Goal: Check status: Check status

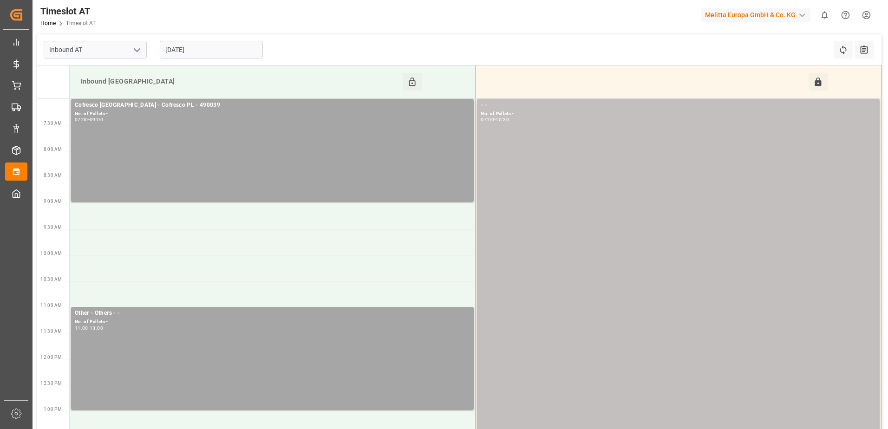
click at [237, 51] on input "[DATE]" at bounding box center [211, 50] width 103 height 18
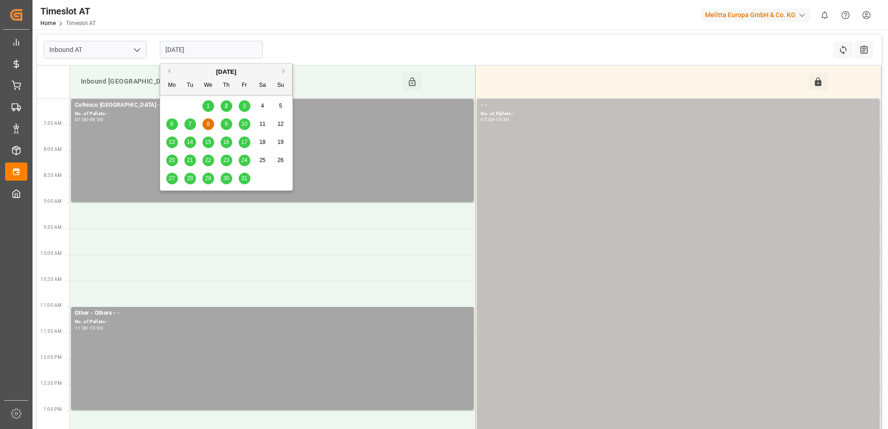
click at [228, 106] on div "2" at bounding box center [227, 106] width 12 height 11
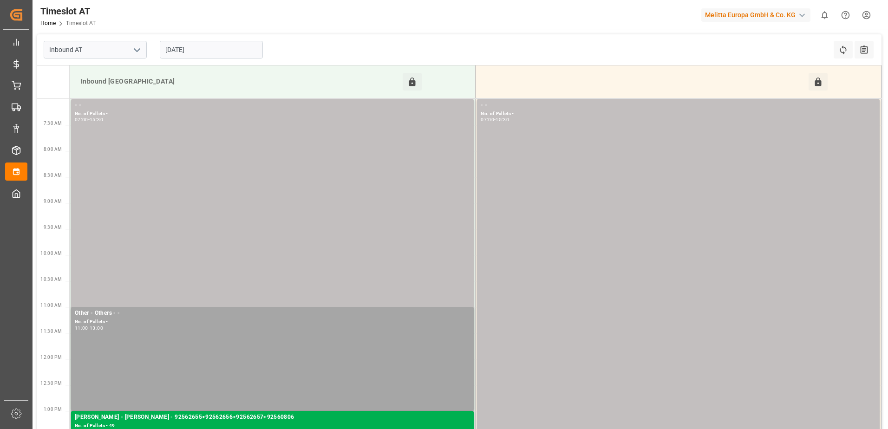
click at [216, 50] on input "[DATE]" at bounding box center [211, 50] width 103 height 18
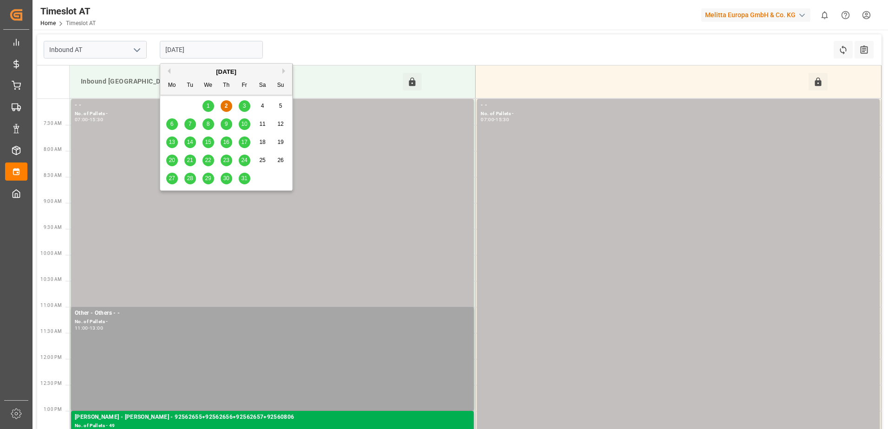
click at [244, 107] on span "3" at bounding box center [244, 106] width 3 height 7
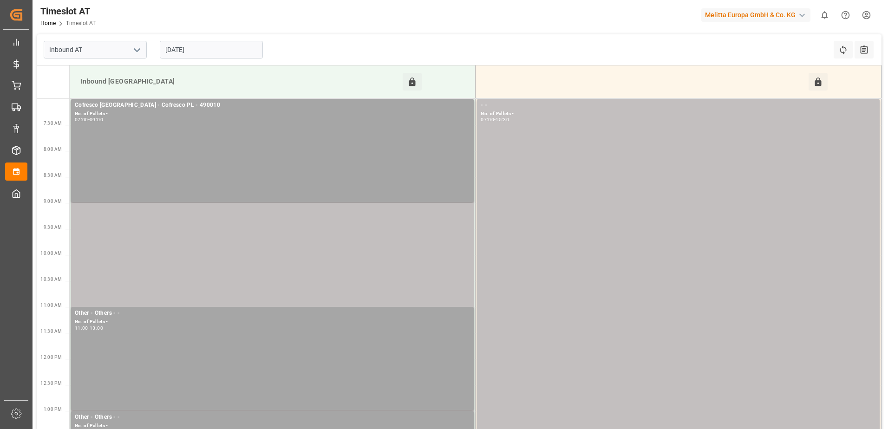
click at [217, 48] on input "[DATE]" at bounding box center [211, 50] width 103 height 18
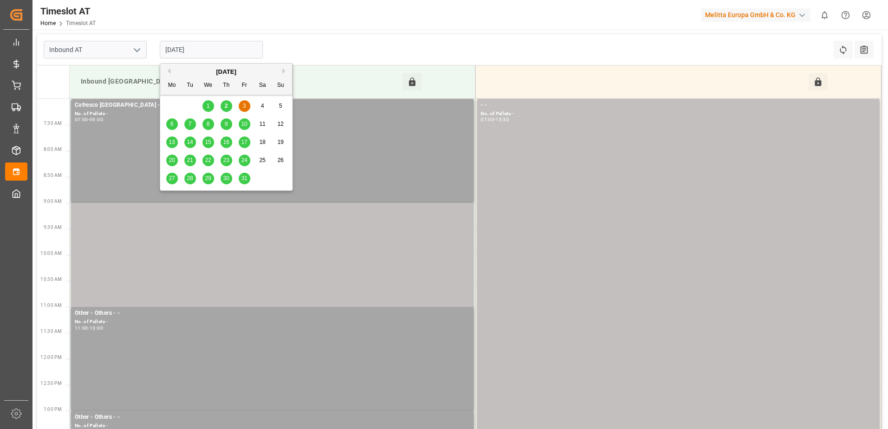
click at [172, 121] on span "6" at bounding box center [172, 124] width 3 height 7
type input "[DATE]"
